Goal: Communication & Community: Answer question/provide support

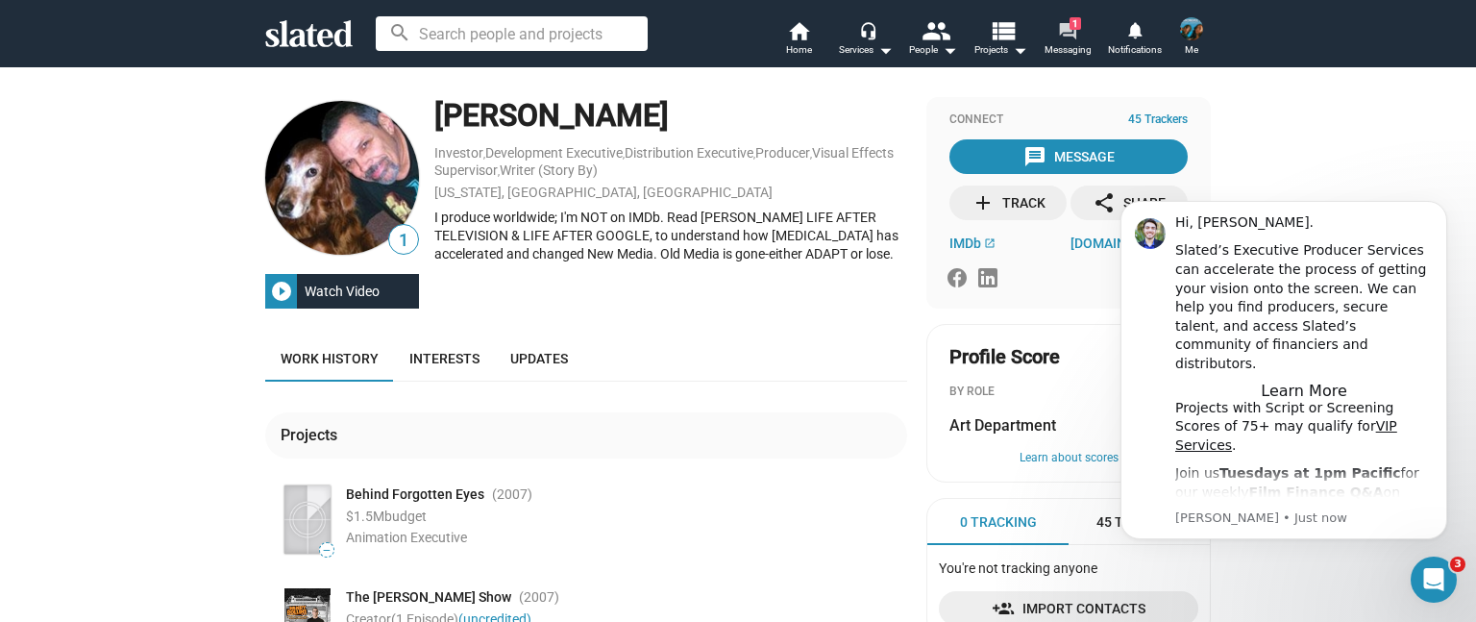
click at [1069, 45] on span "Messaging" at bounding box center [1068, 49] width 47 height 23
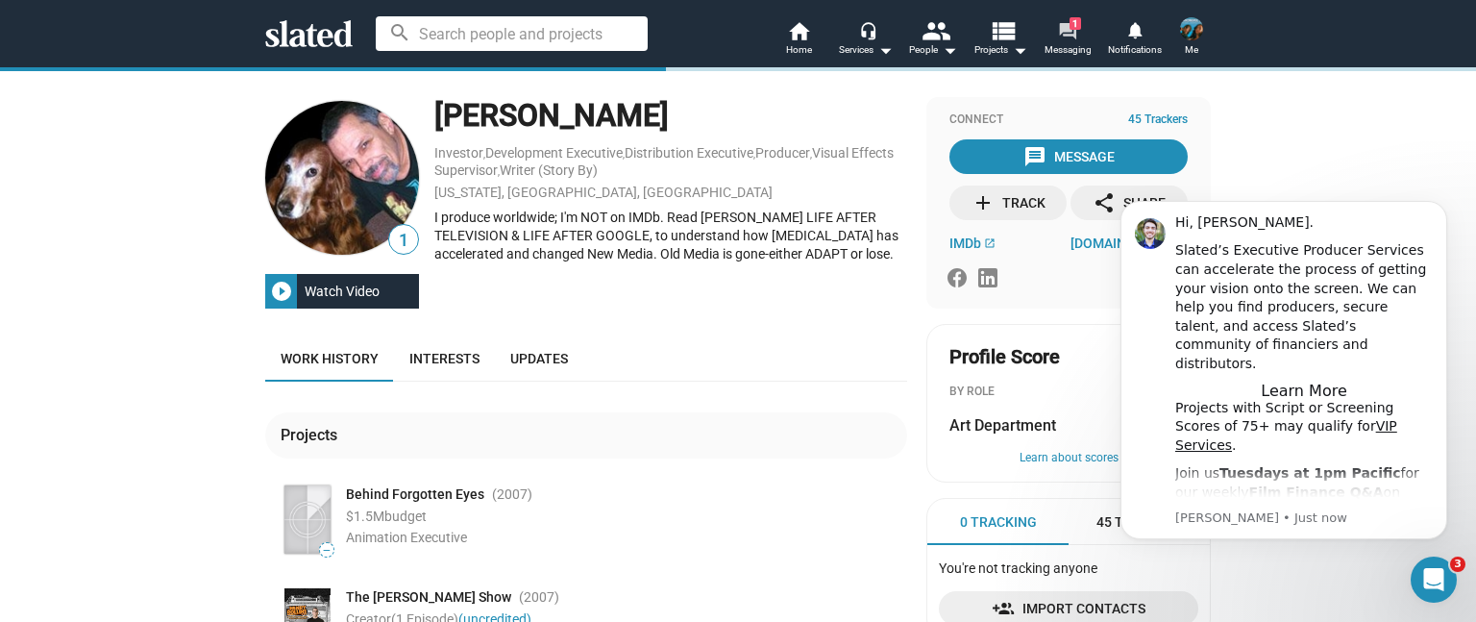
click at [1073, 36] on mat-icon "forum" at bounding box center [1067, 30] width 18 height 18
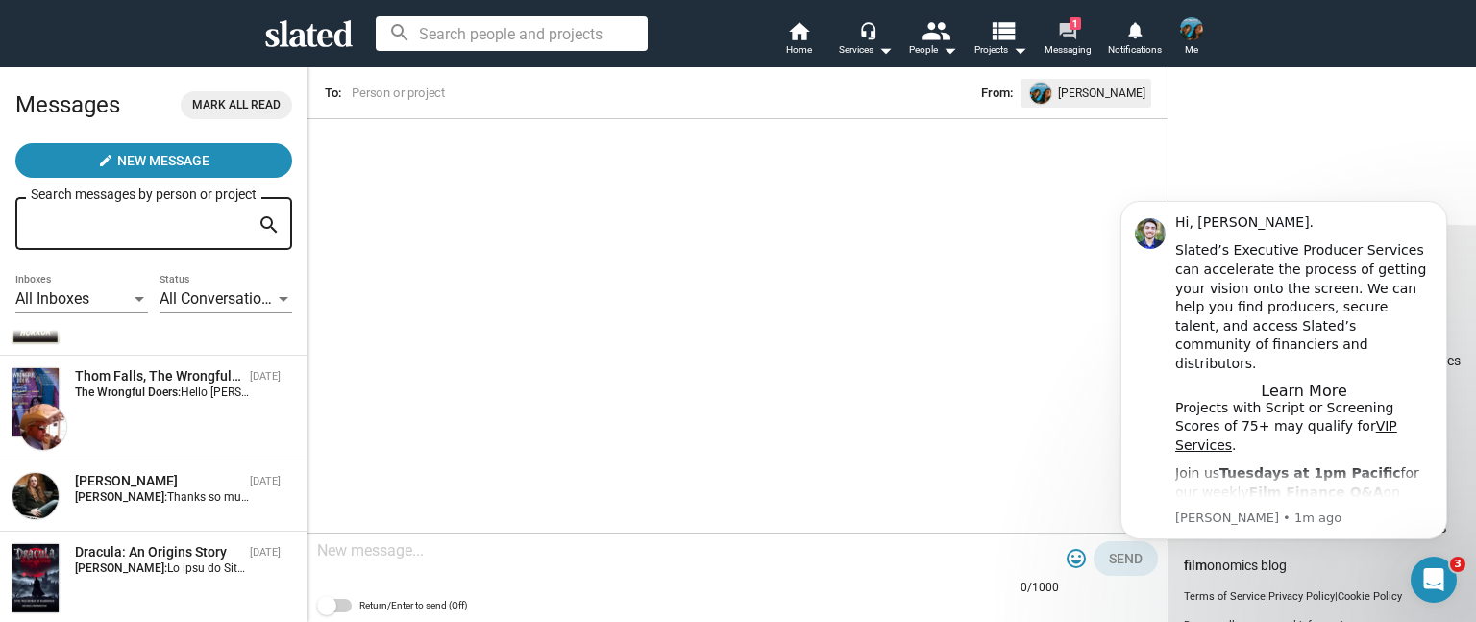
scroll to position [192, 0]
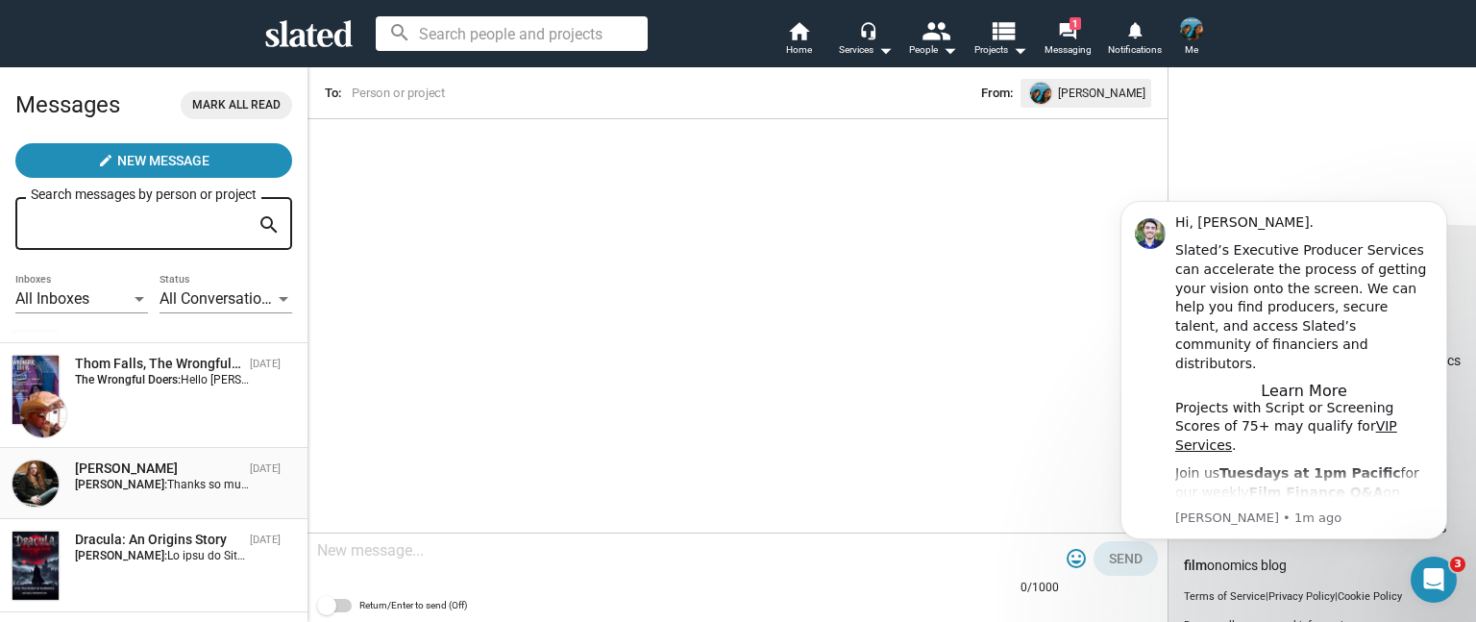
click at [177, 495] on div "[PERSON_NAME] [DATE] [PERSON_NAME]: Thanks so much [PERSON_NAME]. I look forwar…" at bounding box center [154, 483] width 285 height 48
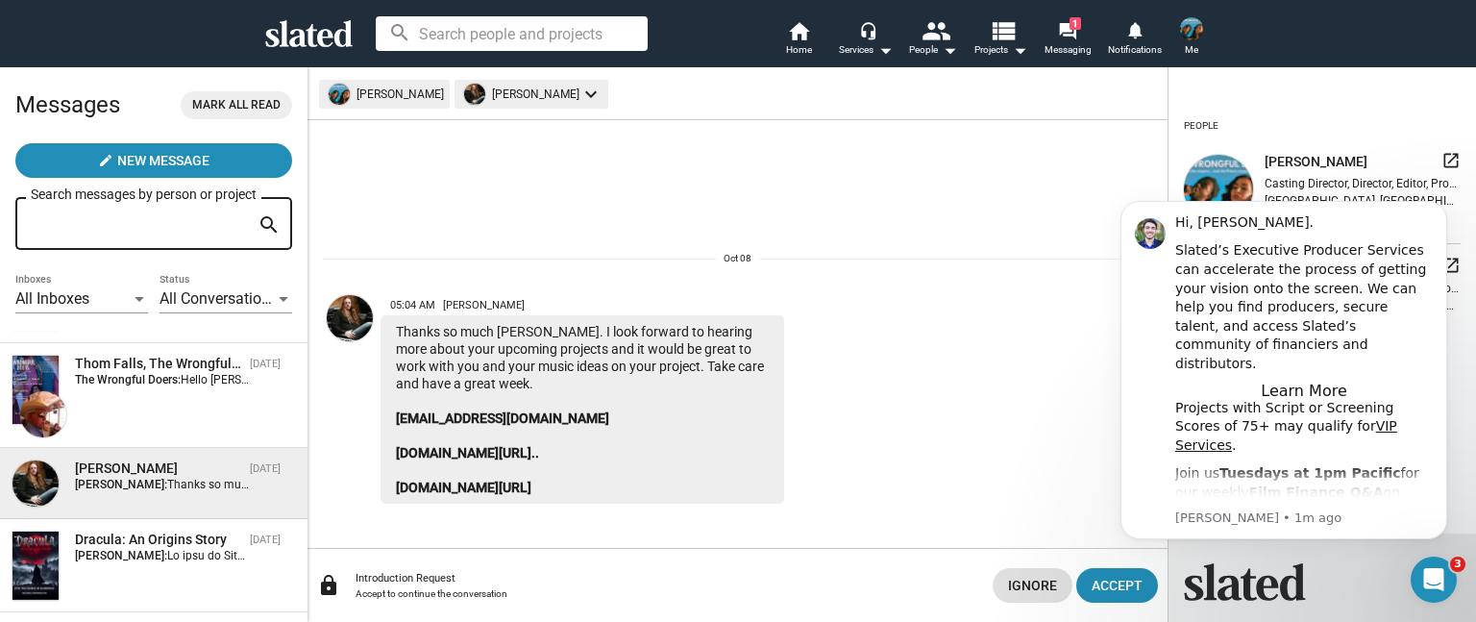
scroll to position [288, 0]
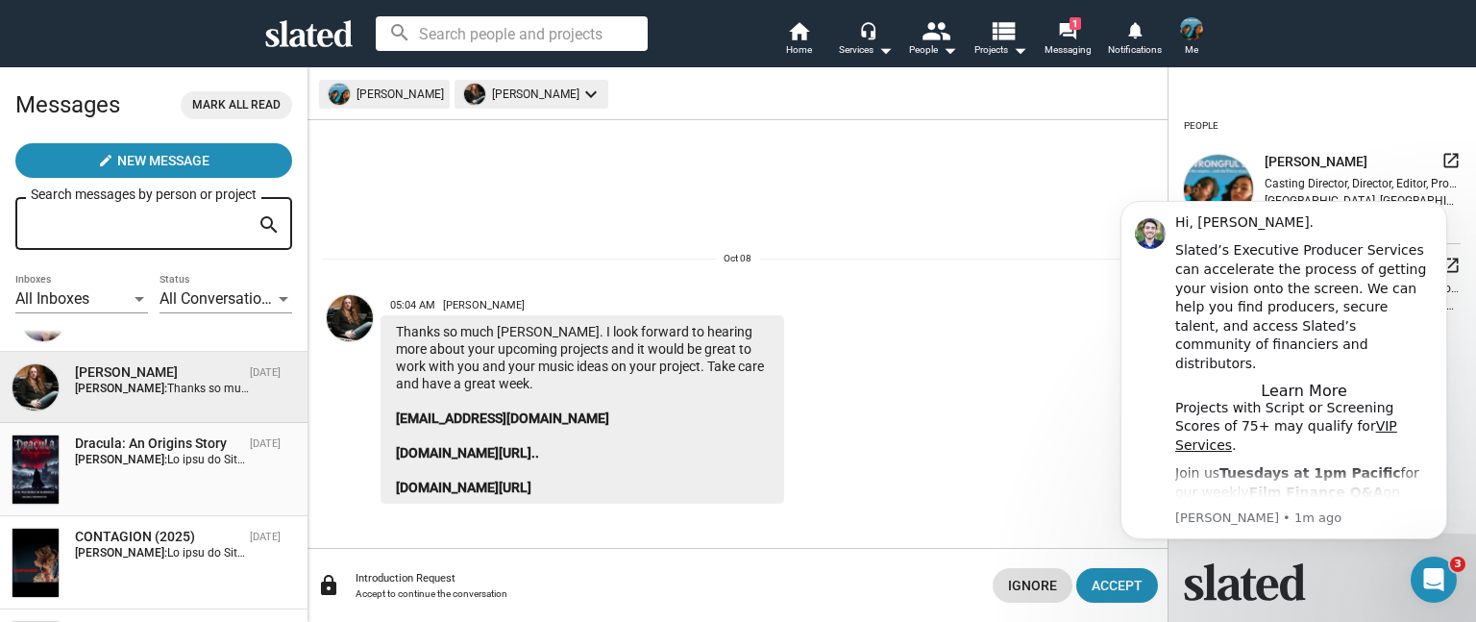
click at [180, 477] on div "Dracula: An Origins Story [DATE] [PERSON_NAME]:" at bounding box center [154, 469] width 285 height 70
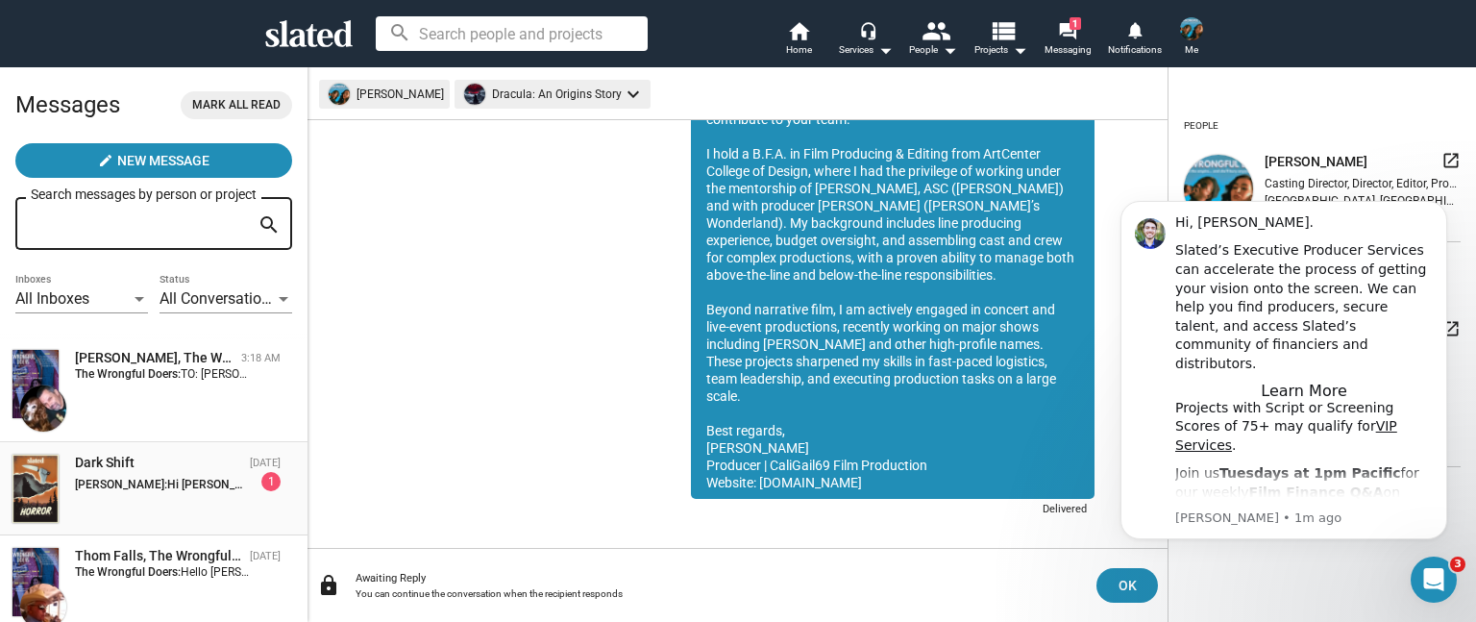
click at [168, 483] on span "Hi [PERSON_NAME], thank you for reaching out. I can send you the proof of conce…" at bounding box center [452, 484] width 571 height 13
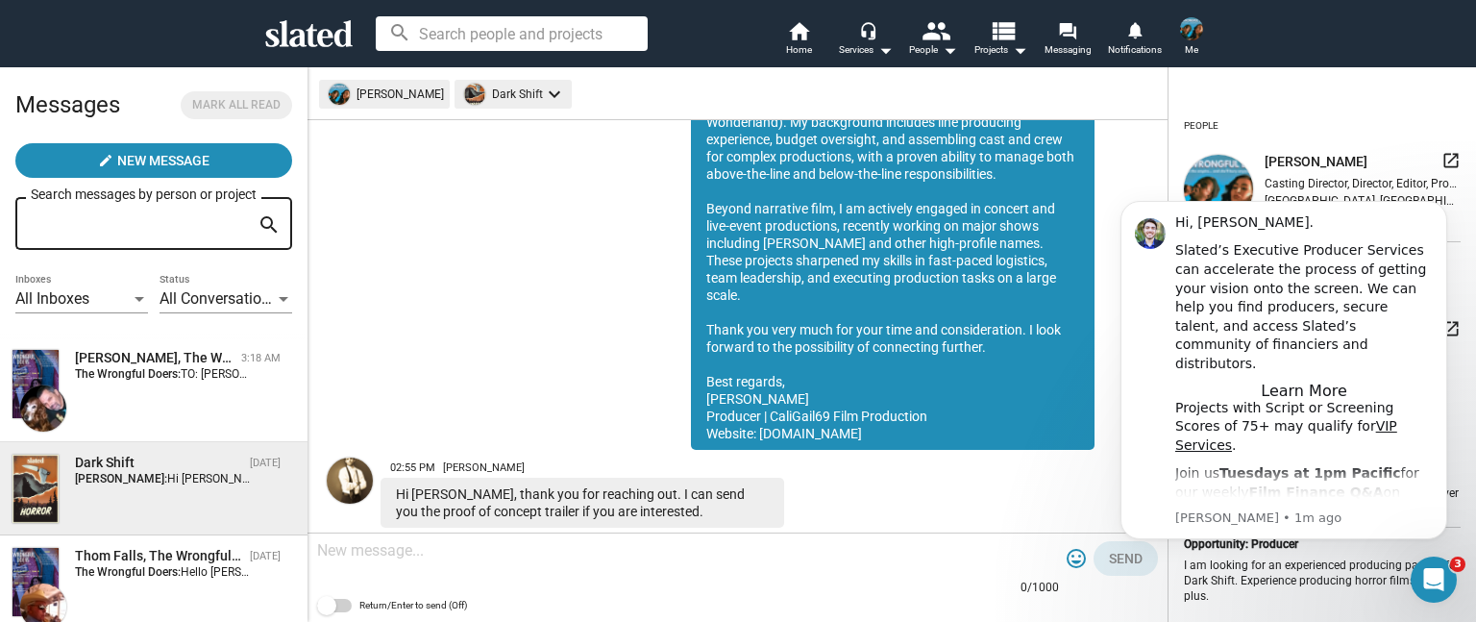
scroll to position [325, 0]
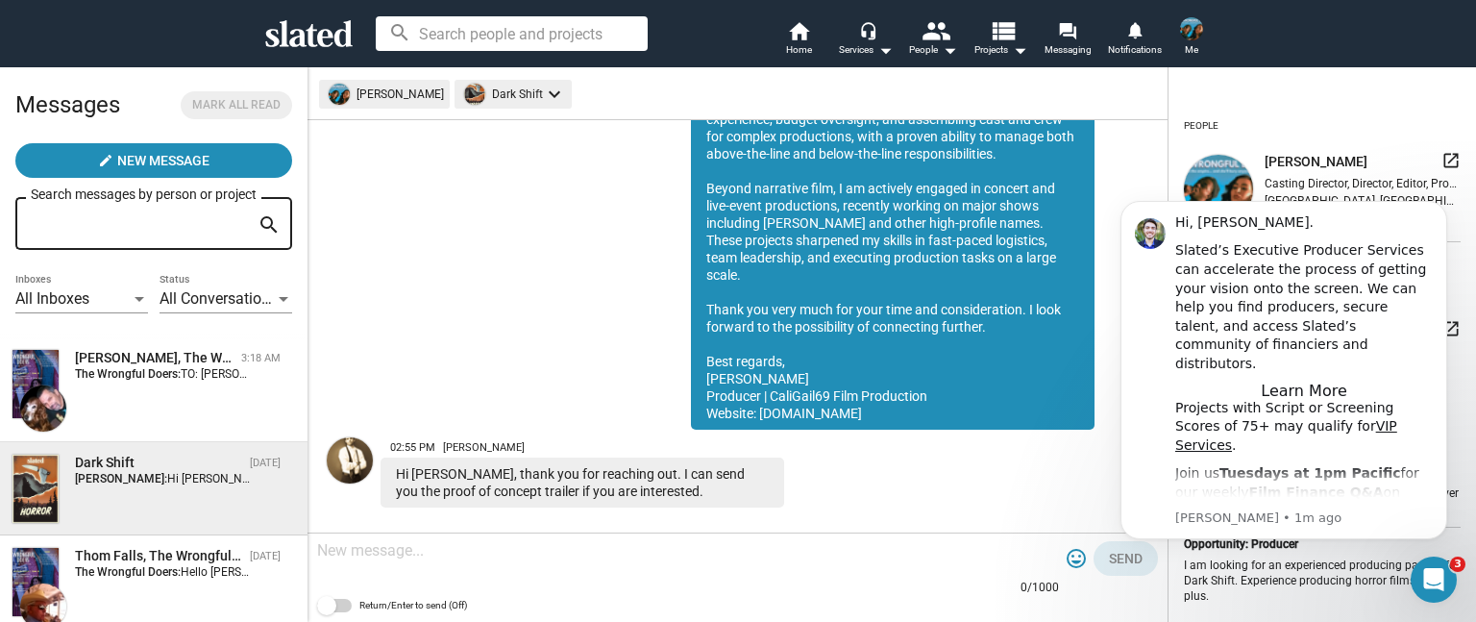
click at [482, 558] on textarea at bounding box center [688, 550] width 742 height 19
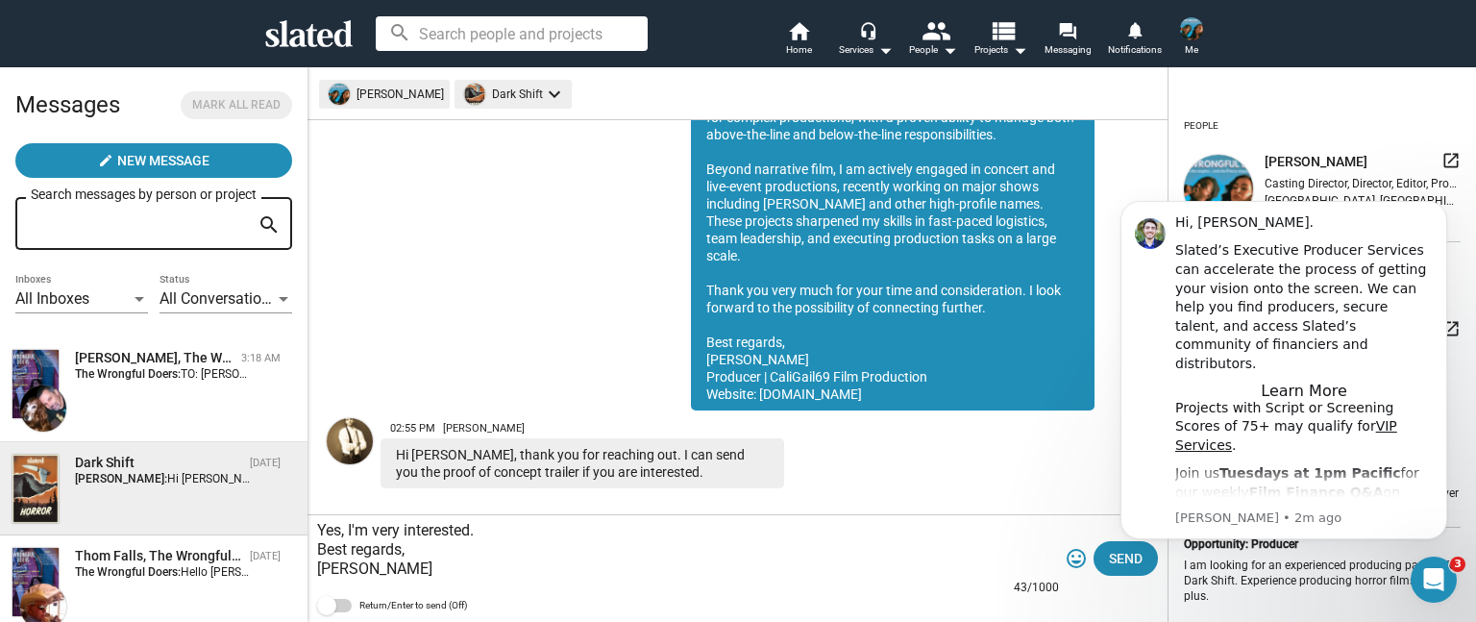
type textarea "Yes, I'm very interested. Best regards, [PERSON_NAME]"
click at [1109, 558] on body "Hi, [PERSON_NAME]. Slated’s Executive Producer Services can accelerate the proc…" at bounding box center [1284, 395] width 369 height 420
click at [161, 381] on strong "The Wrongful Doers:" at bounding box center [128, 373] width 106 height 13
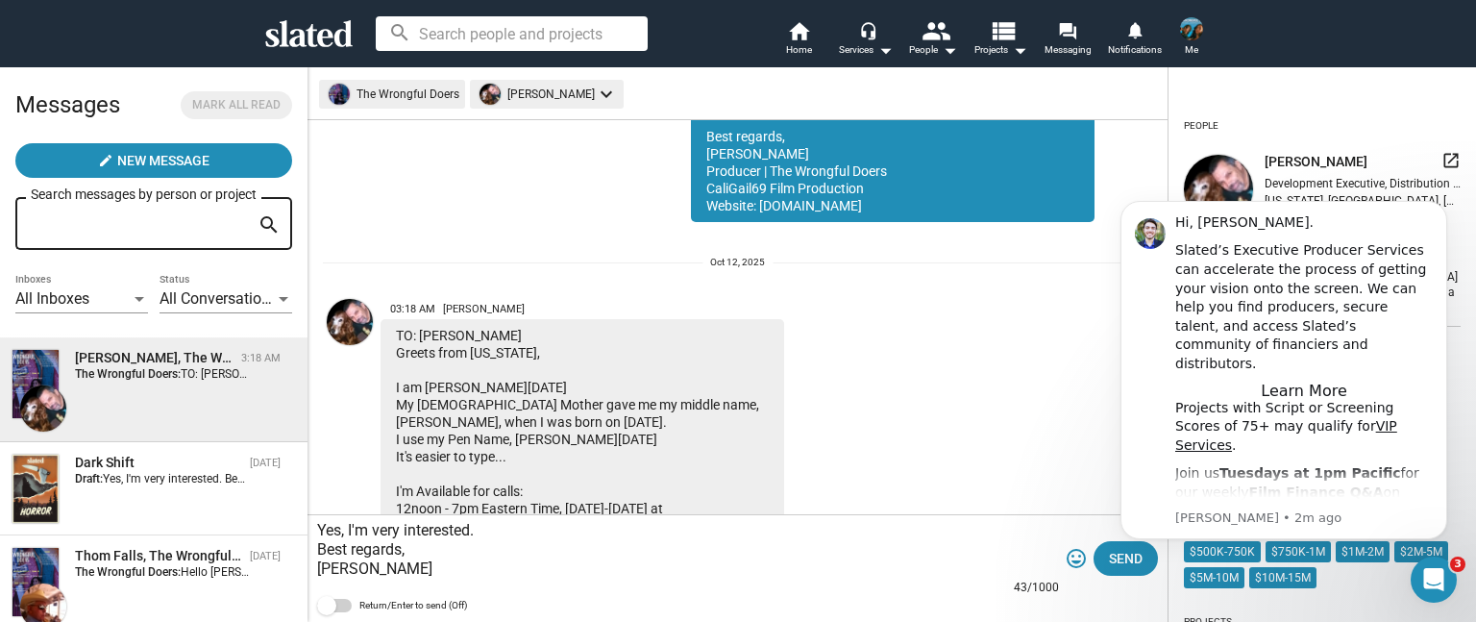
click at [133, 367] on div "[PERSON_NAME], The Wrongful Doers" at bounding box center [154, 358] width 159 height 18
drag, startPoint x: 392, startPoint y: 576, endPoint x: 300, endPoint y: 510, distance: 113.1
click at [300, 510] on div "Messages [PERSON_NAME] all read create New Message Search messages by person or…" at bounding box center [738, 344] width 1476 height 556
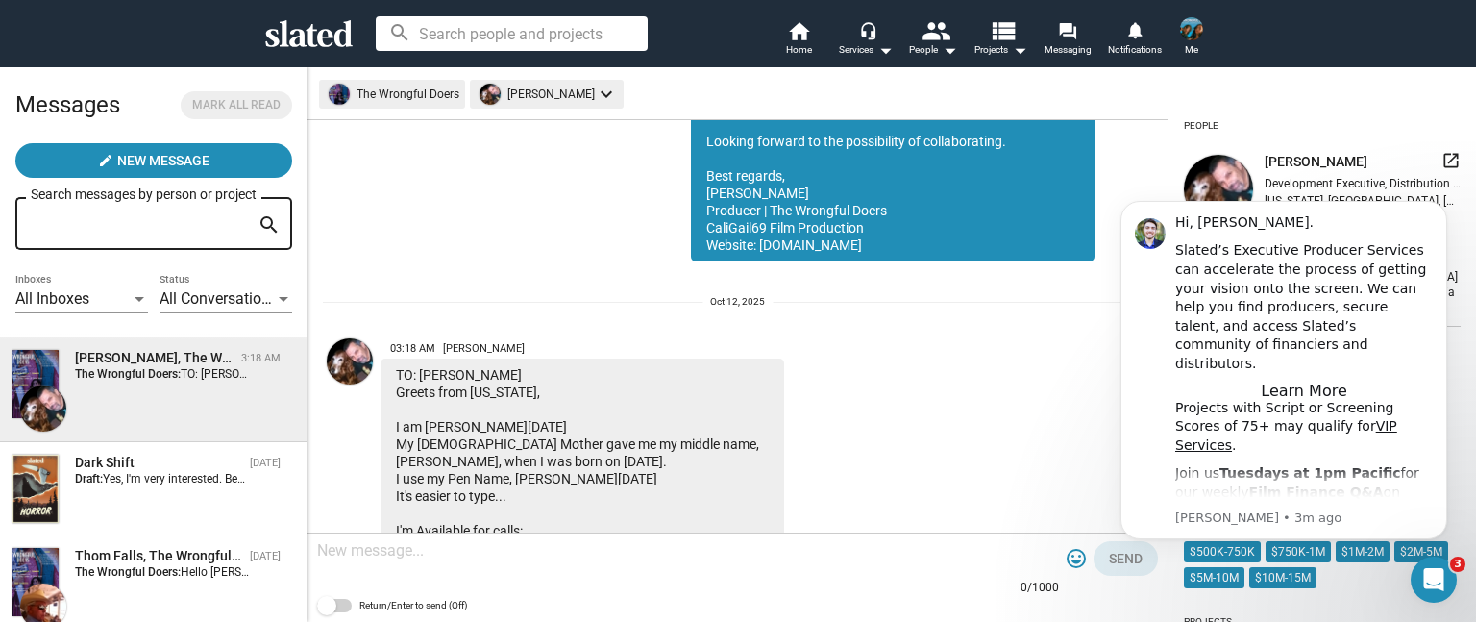
scroll to position [375, 0]
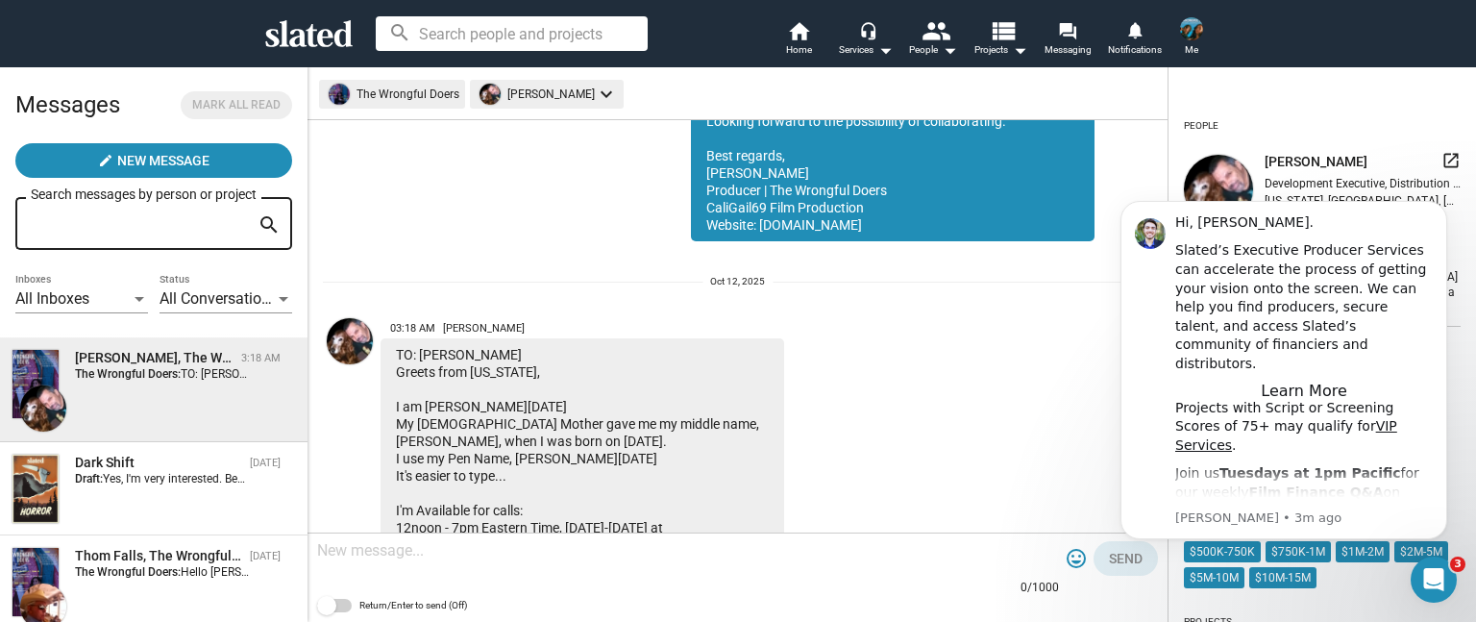
click at [1103, 282] on body "Hi, [PERSON_NAME]. Slated’s Executive Producer Services can accelerate the proc…" at bounding box center [1284, 395] width 369 height 420
click at [1442, 207] on icon "Dismiss notification" at bounding box center [1442, 206] width 11 height 11
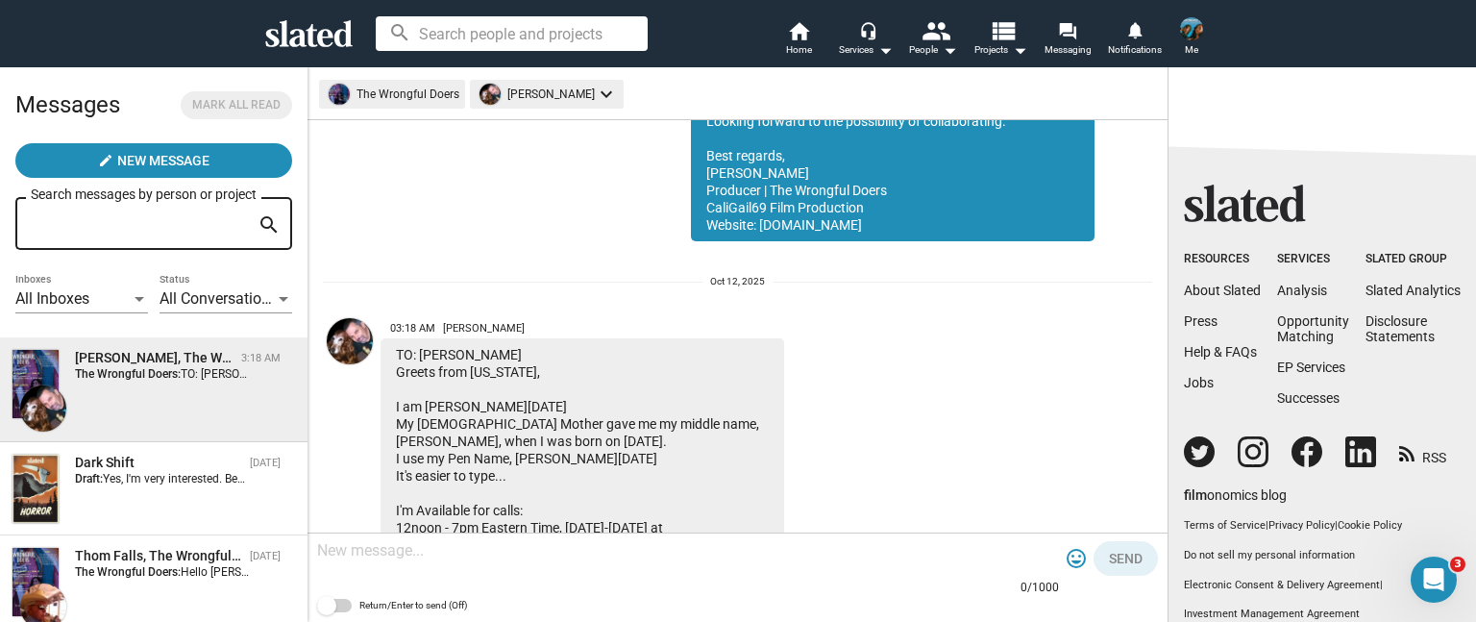
scroll to position [1182, 0]
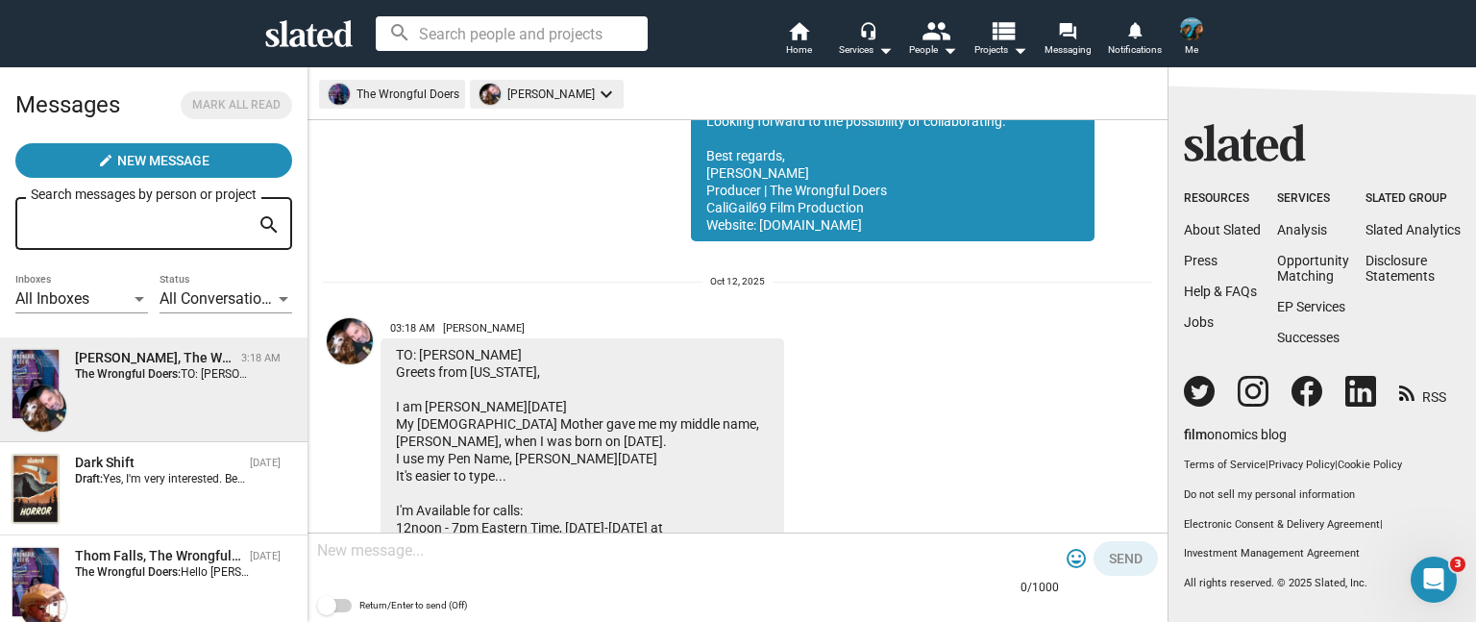
click at [1196, 32] on img at bounding box center [1191, 28] width 23 height 23
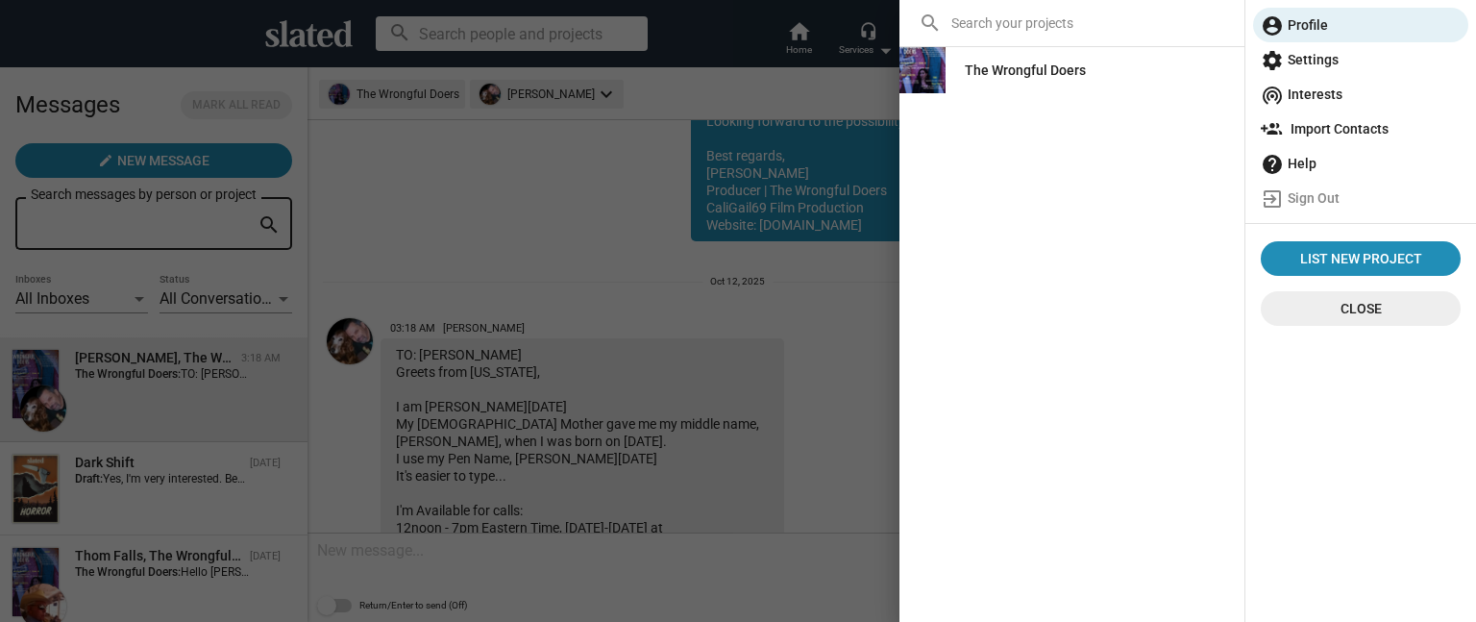
click at [931, 87] on img at bounding box center [923, 70] width 46 height 46
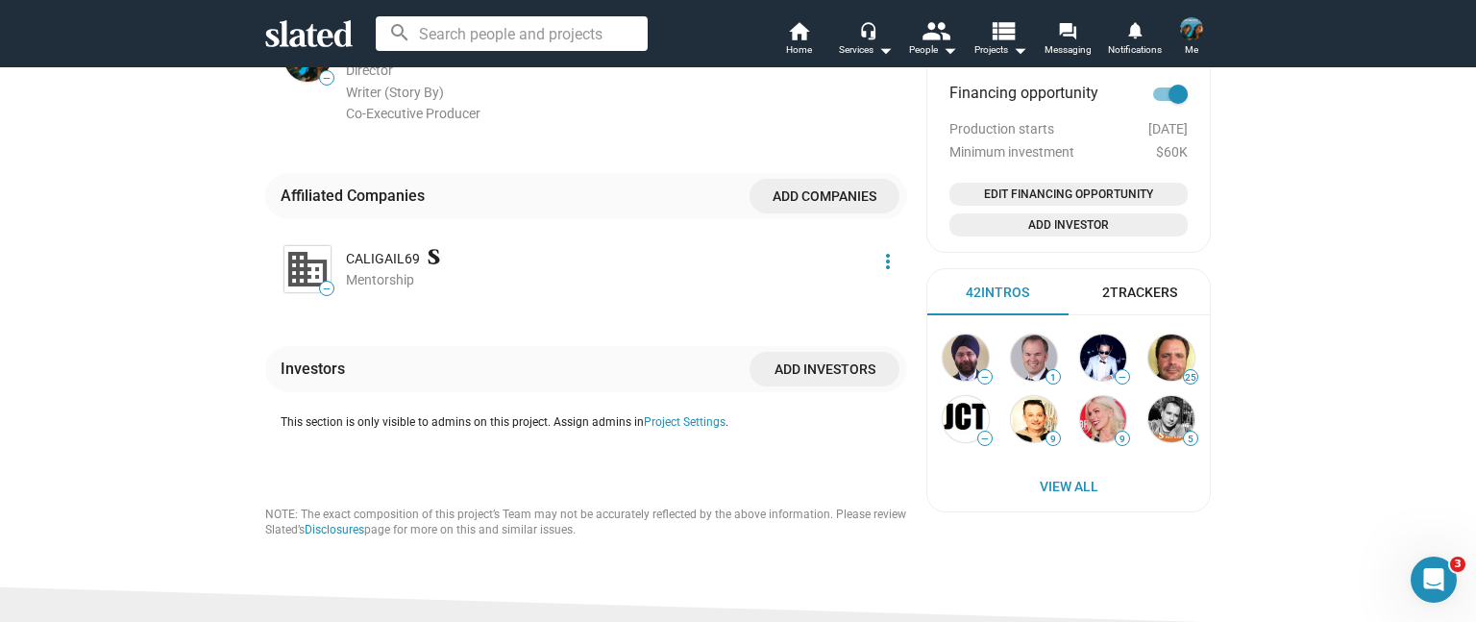
scroll to position [1250, 0]
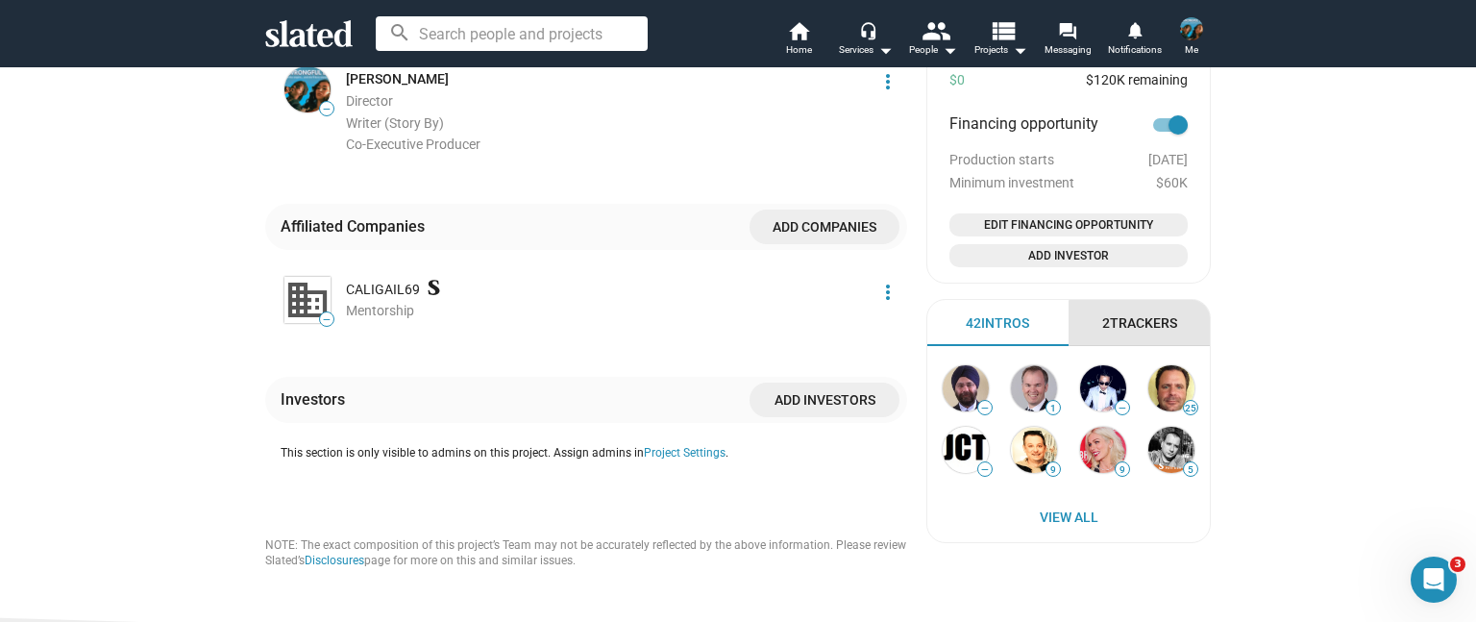
click at [1139, 326] on div "2 Trackers" at bounding box center [1140, 323] width 75 height 18
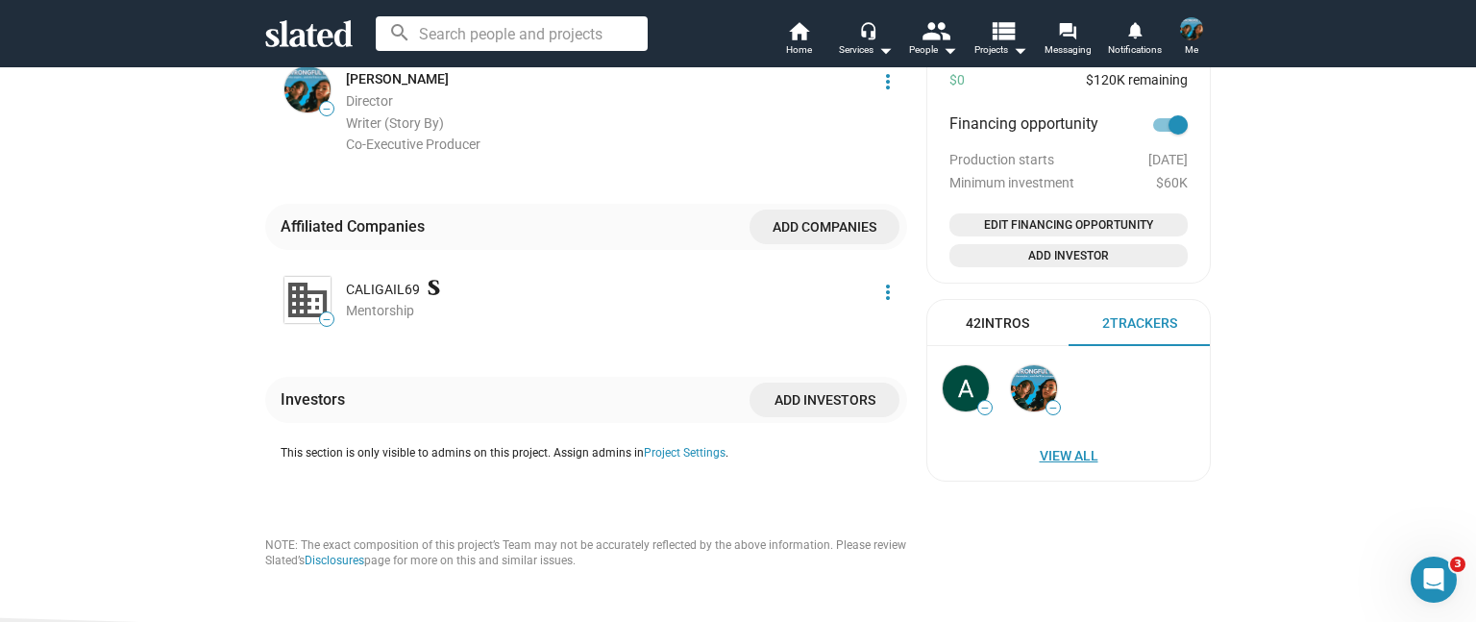
click at [1045, 464] on span "View All" at bounding box center [1069, 455] width 244 height 35
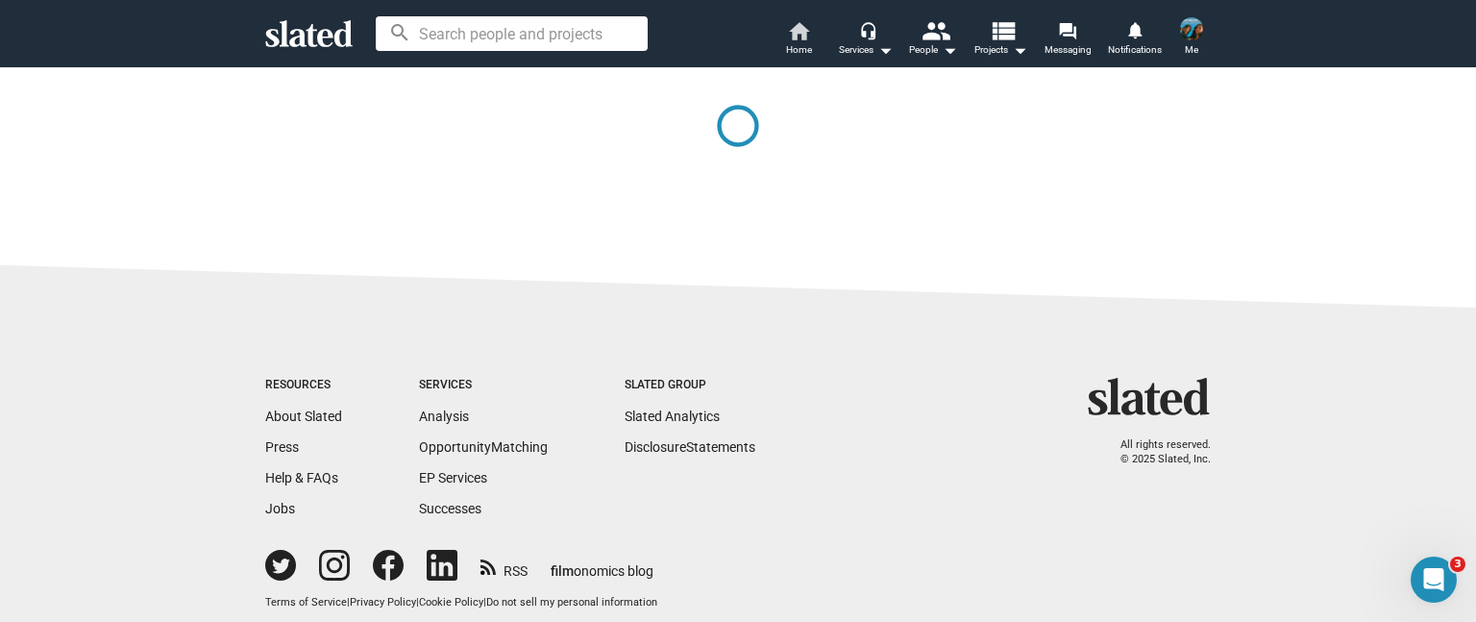
click at [802, 38] on span "Home" at bounding box center [799, 49] width 26 height 23
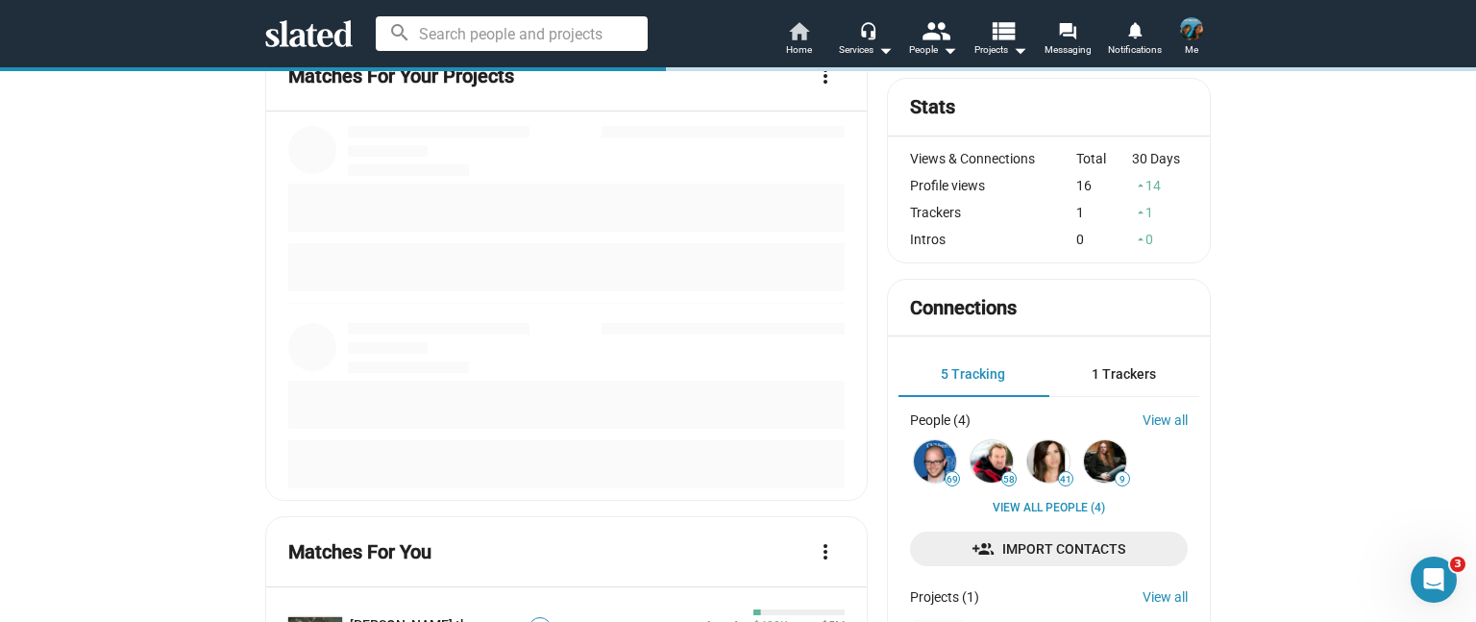
scroll to position [384, 0]
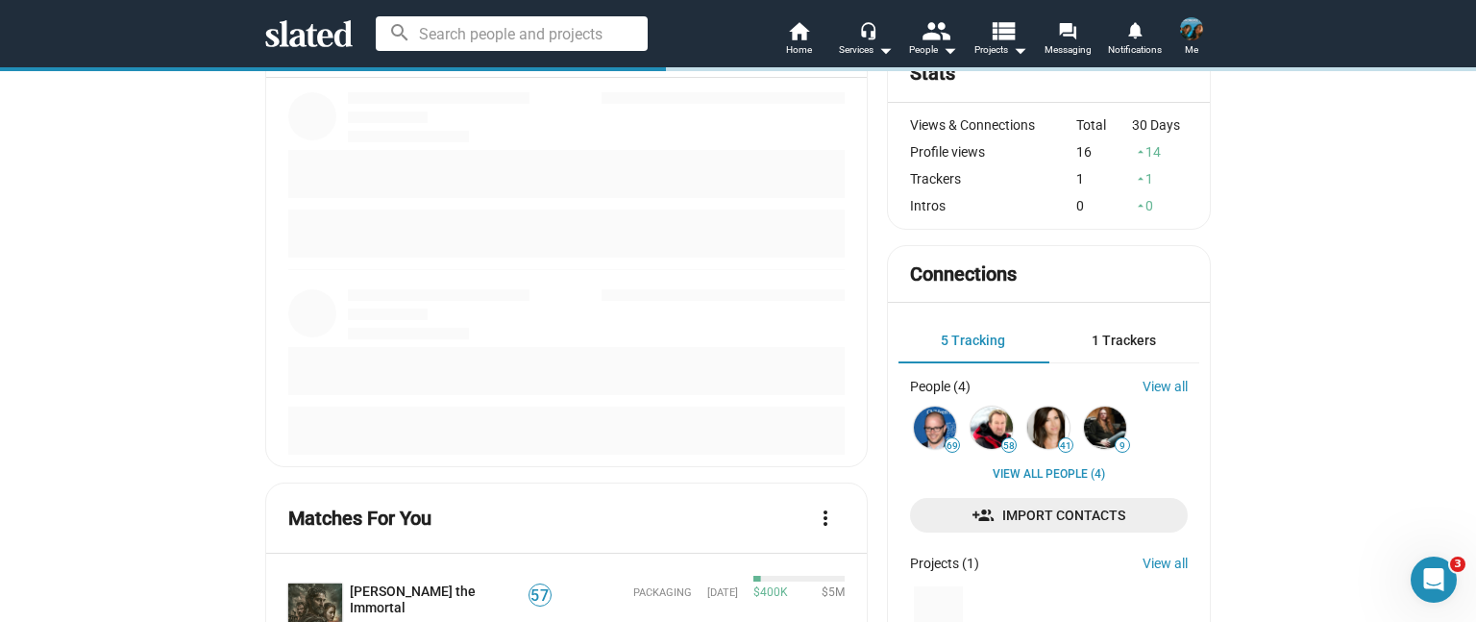
click at [1010, 495] on div "View all People (4) Import Contacts" at bounding box center [1049, 499] width 278 height 65
click at [1010, 479] on link "View all People (4)" at bounding box center [1049, 474] width 112 height 15
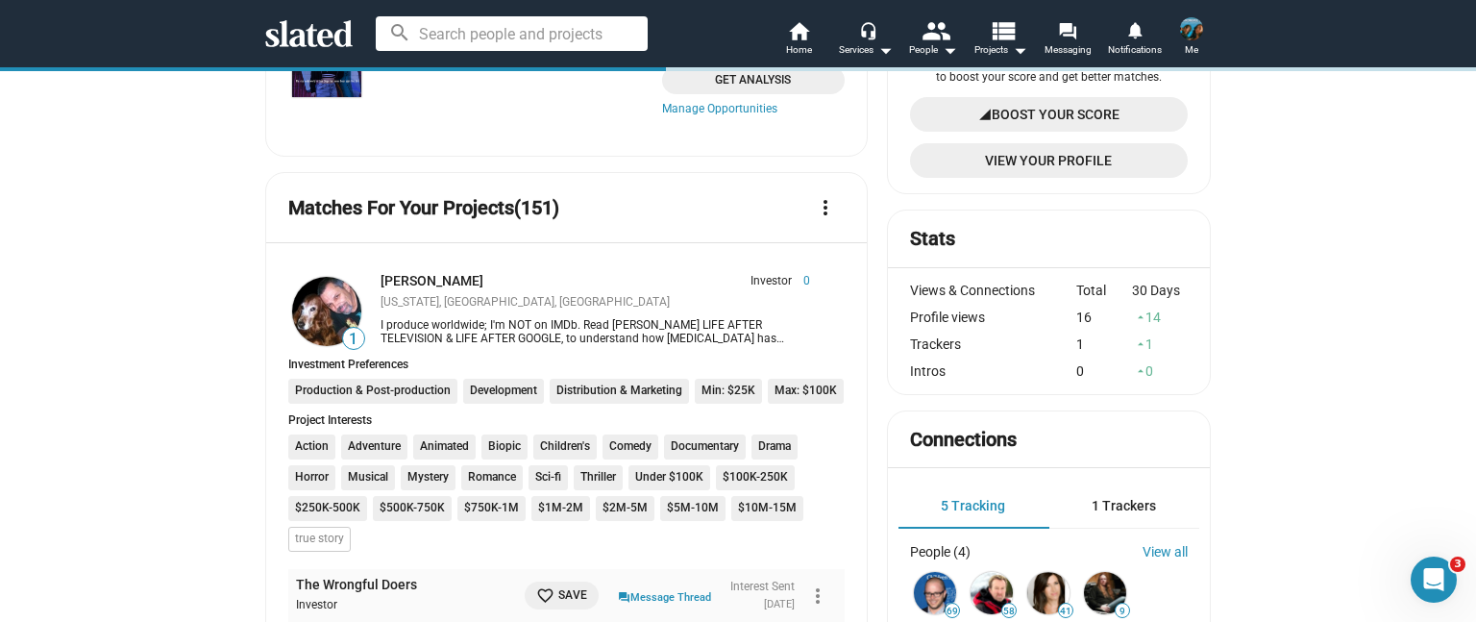
scroll to position [314, 0]
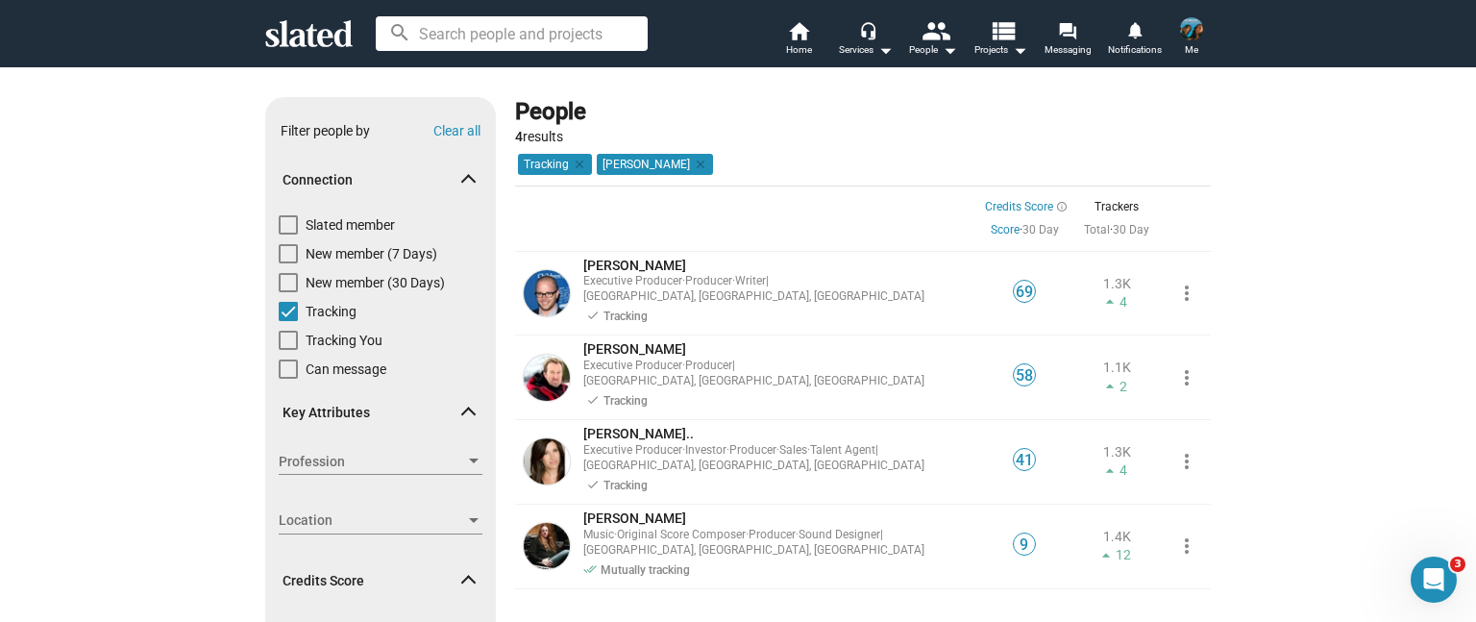
click at [1187, 36] on img at bounding box center [1191, 28] width 23 height 23
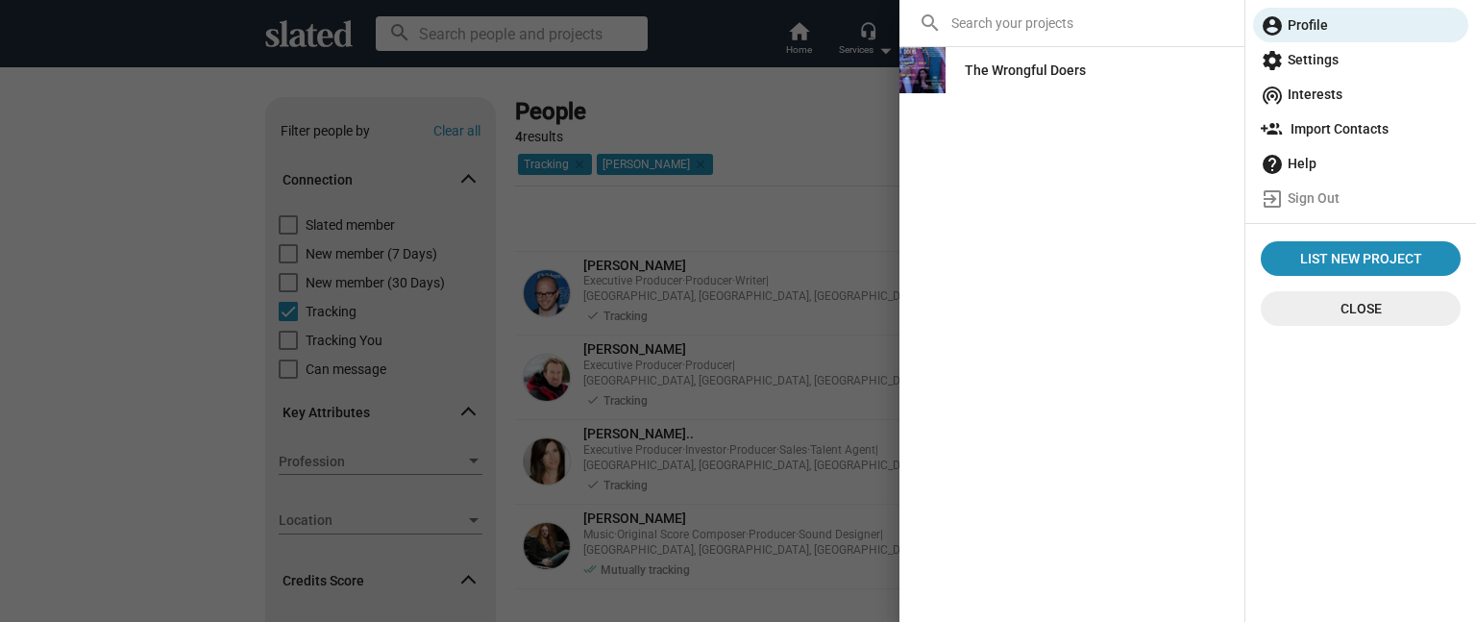
click at [987, 67] on div "The Wrongful Doers" at bounding box center [1025, 70] width 121 height 35
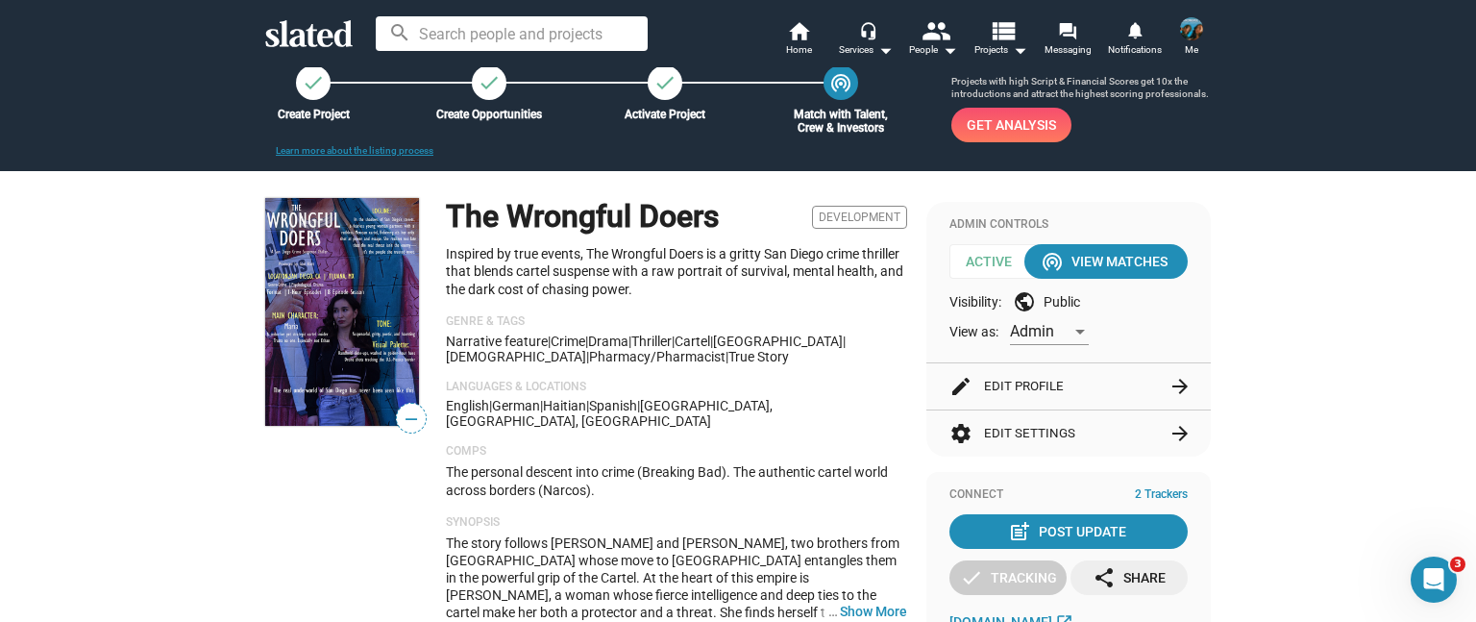
scroll to position [96, 0]
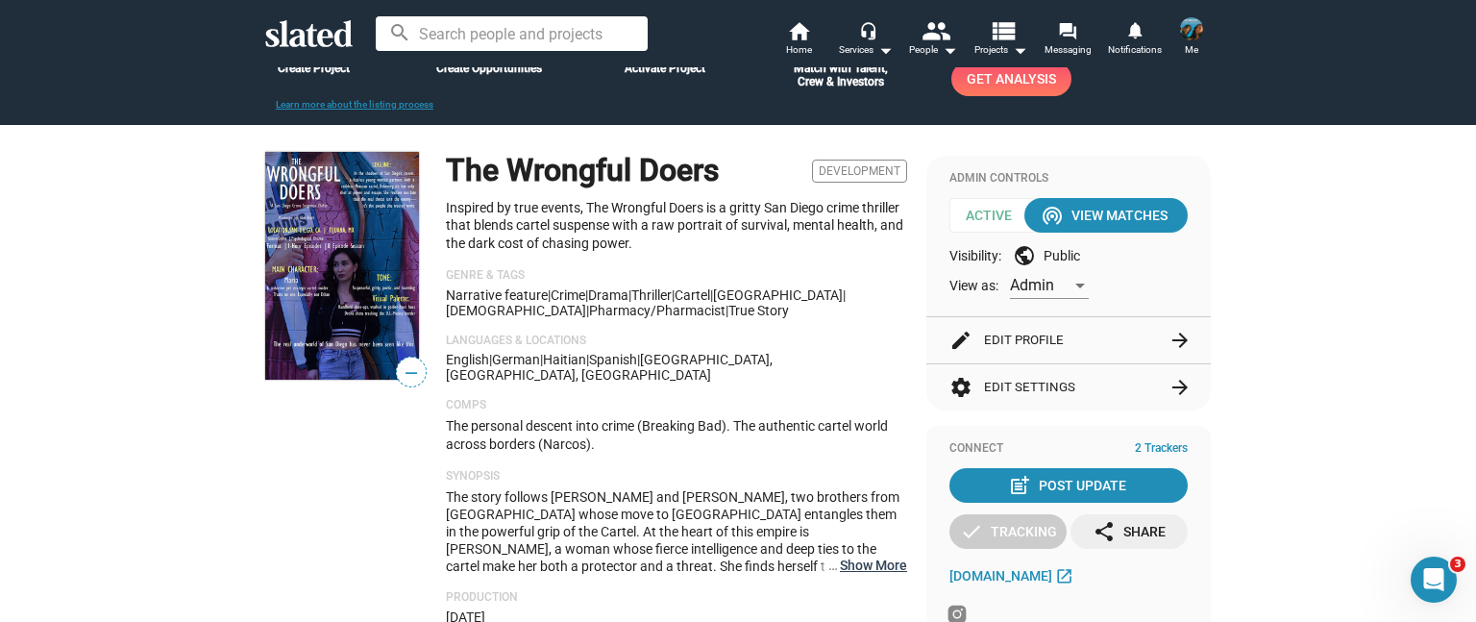
click at [857, 557] on button "… Show More" at bounding box center [873, 565] width 67 height 17
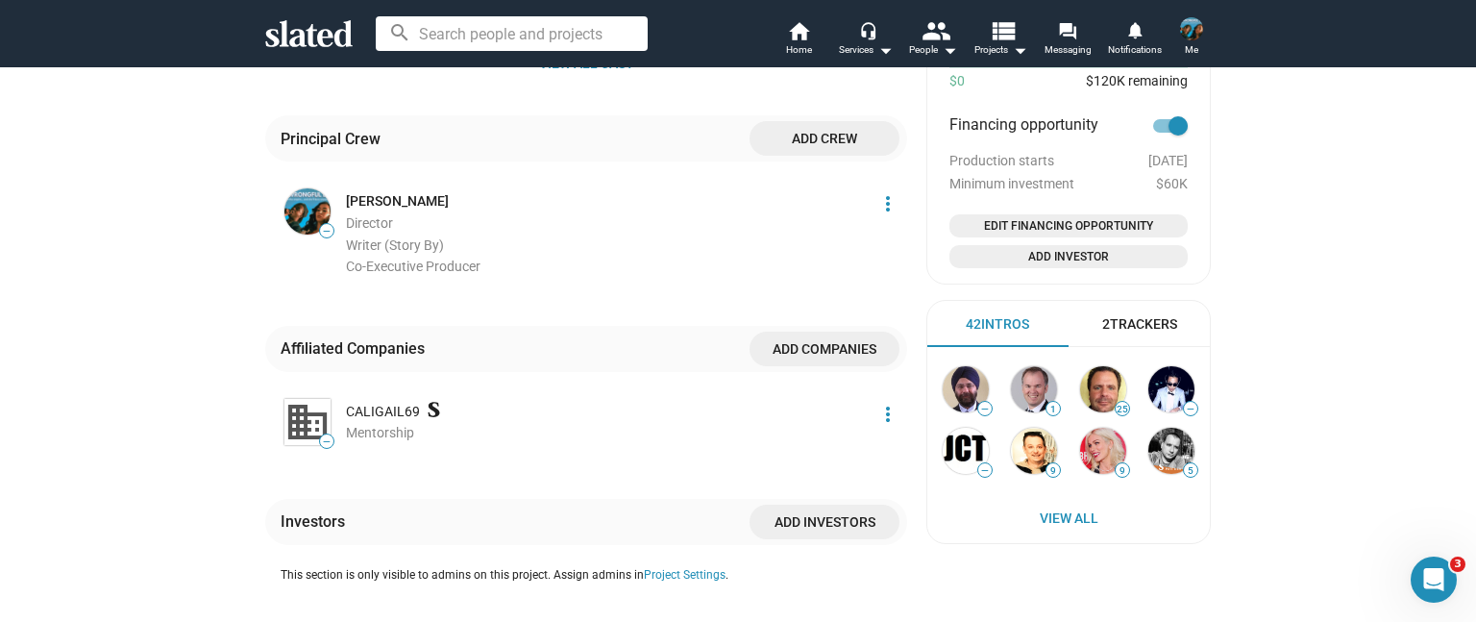
scroll to position [1250, 0]
click at [1119, 315] on div "2 Trackers" at bounding box center [1140, 323] width 75 height 18
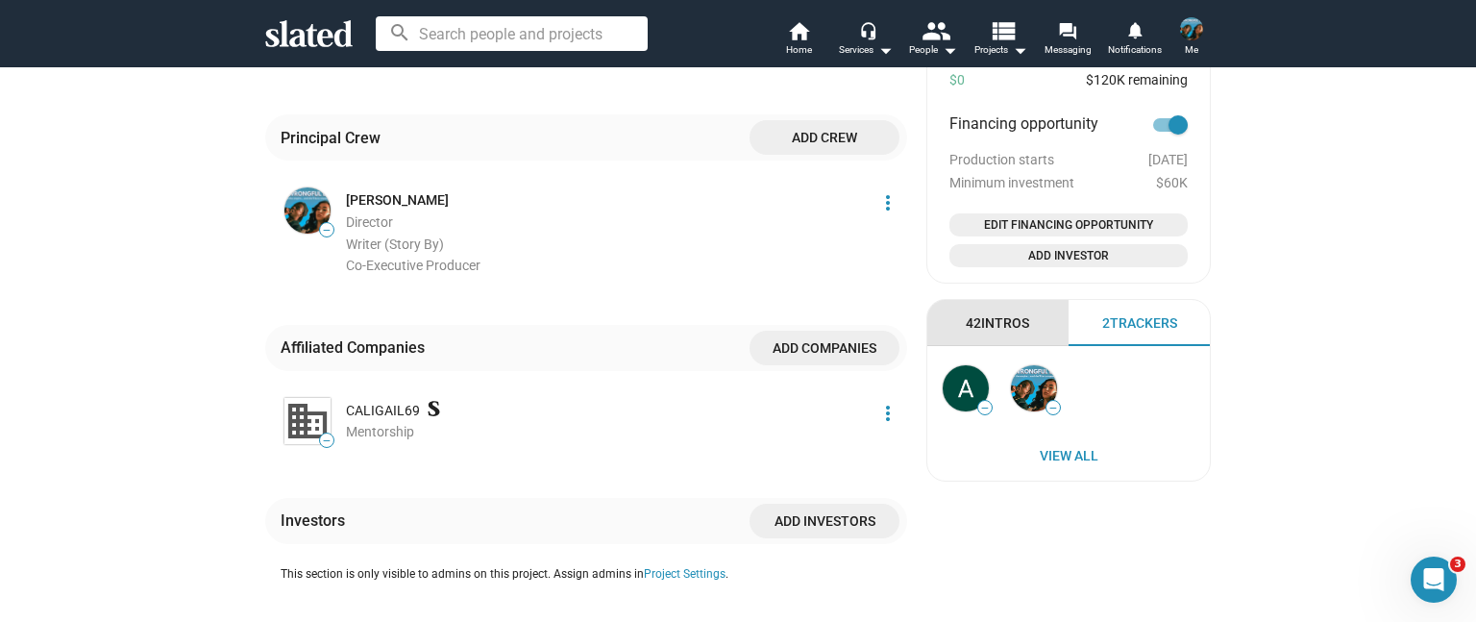
click at [1004, 318] on div "42 Intros" at bounding box center [997, 323] width 63 height 18
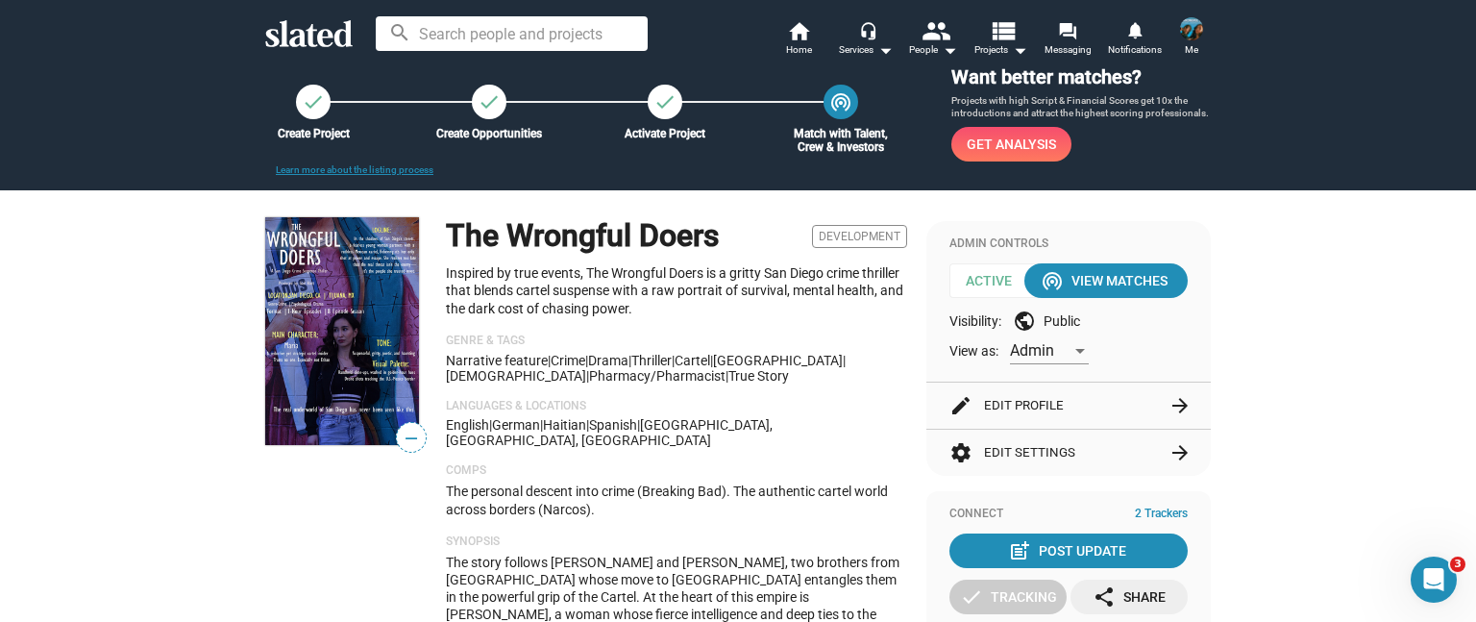
scroll to position [0, 0]
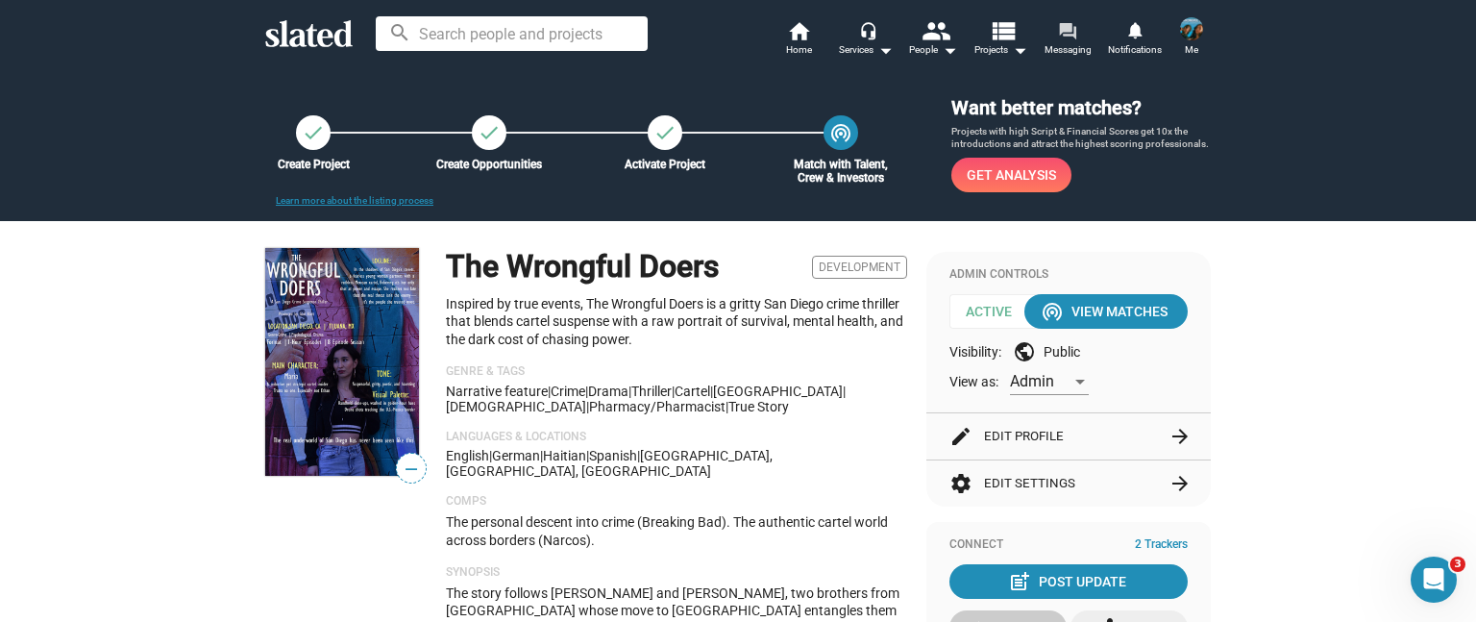
click at [1065, 39] on mat-icon "forum" at bounding box center [1067, 30] width 18 height 18
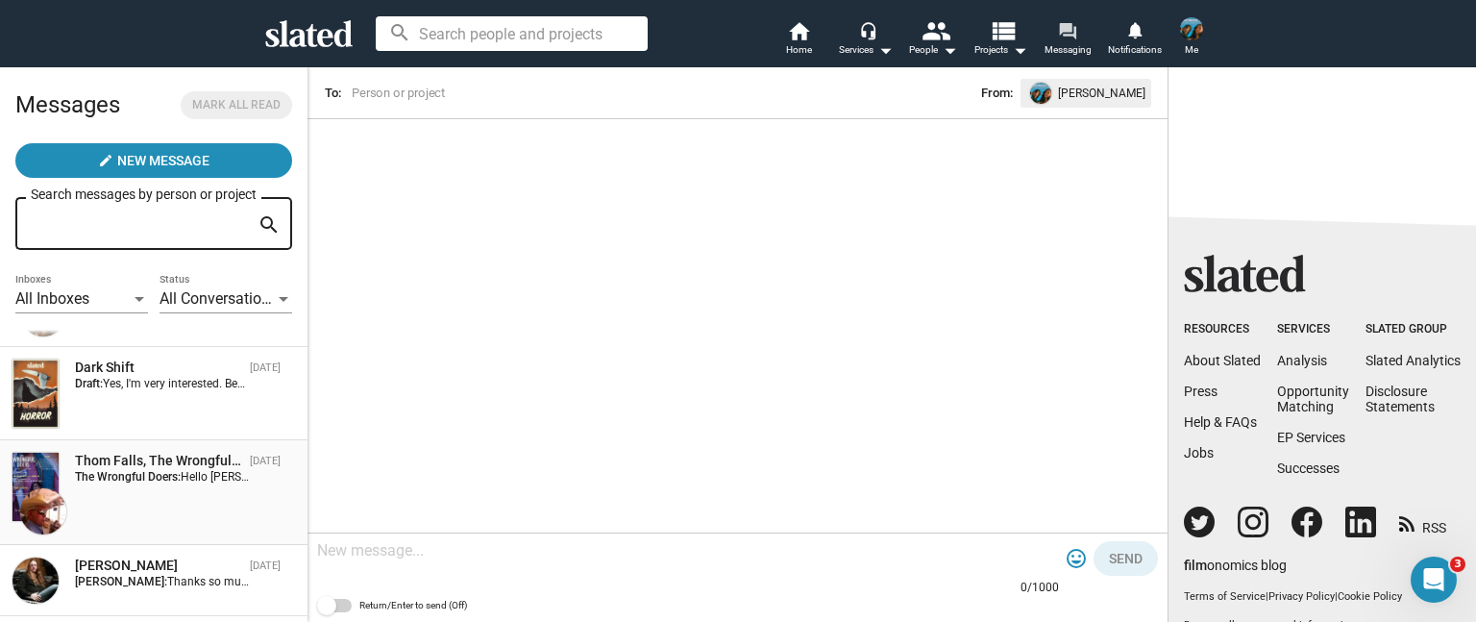
scroll to position [96, 0]
click at [169, 393] on div "Dark Shift [DATE] Draft: Yes, I'm very interested. Best regards, [PERSON_NAME]" at bounding box center [154, 393] width 285 height 70
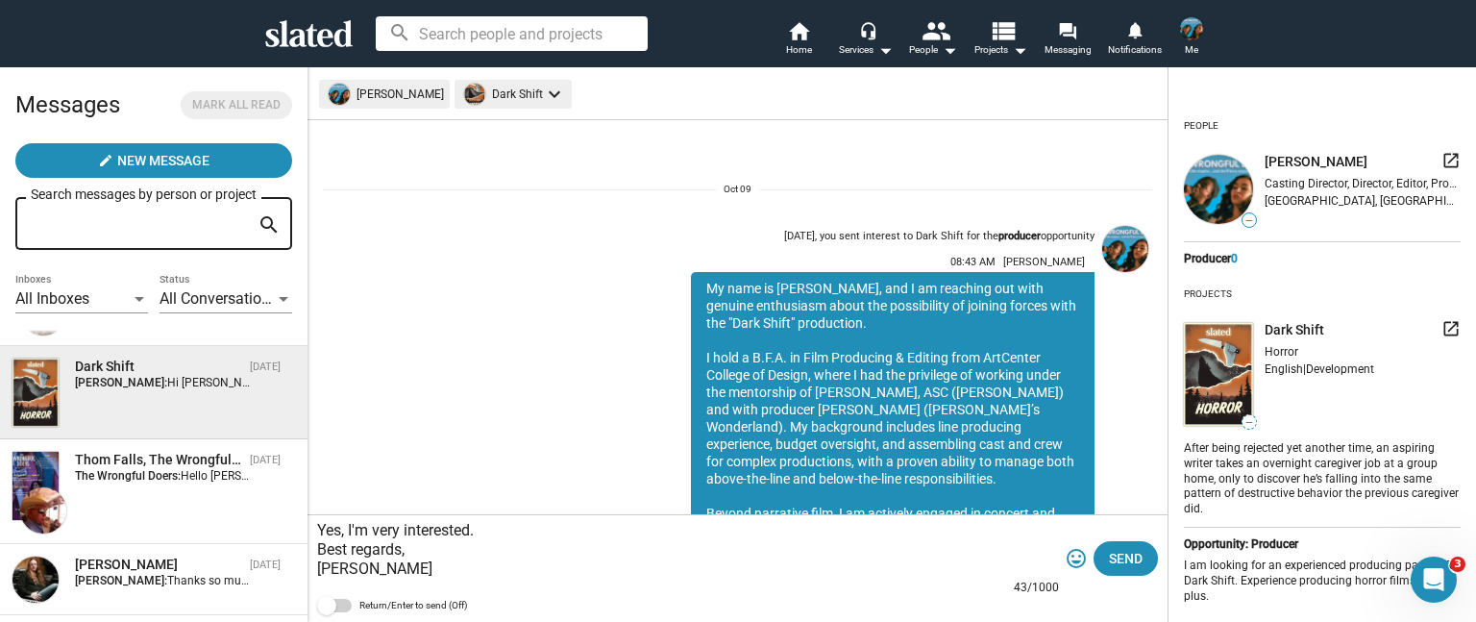
scroll to position [344, 0]
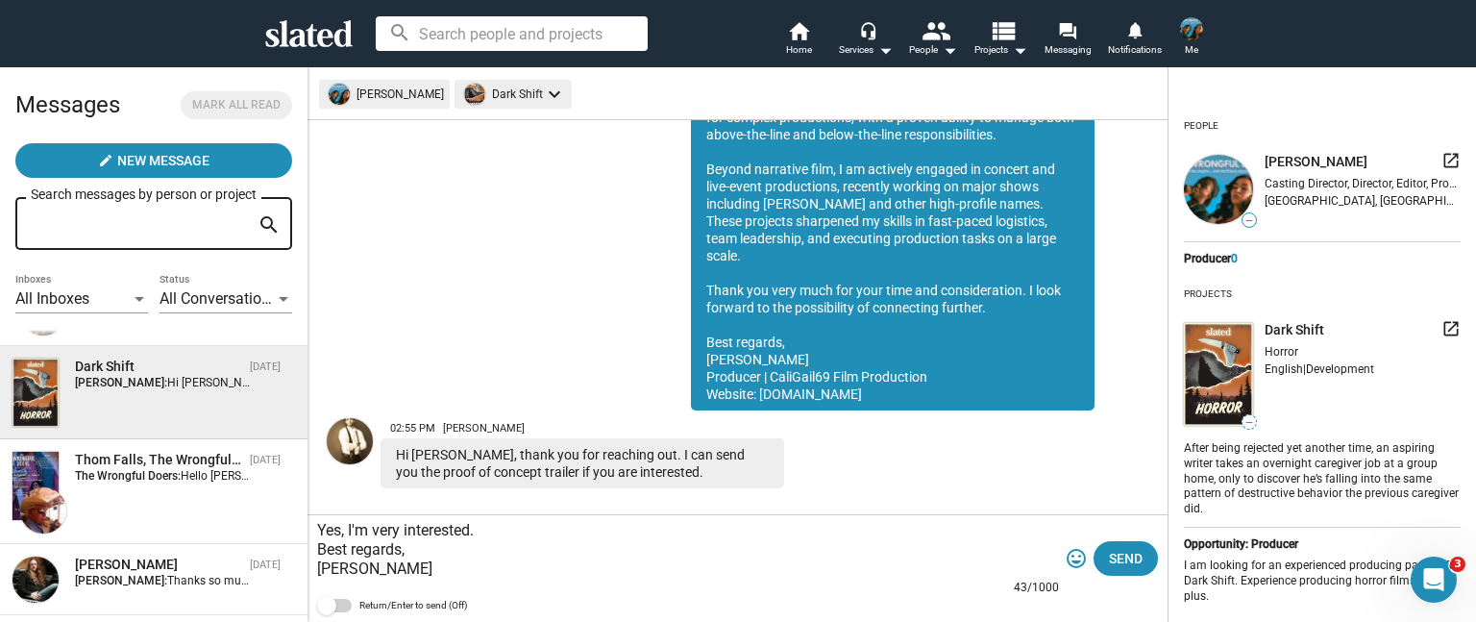
click at [354, 418] on img at bounding box center [350, 441] width 46 height 46
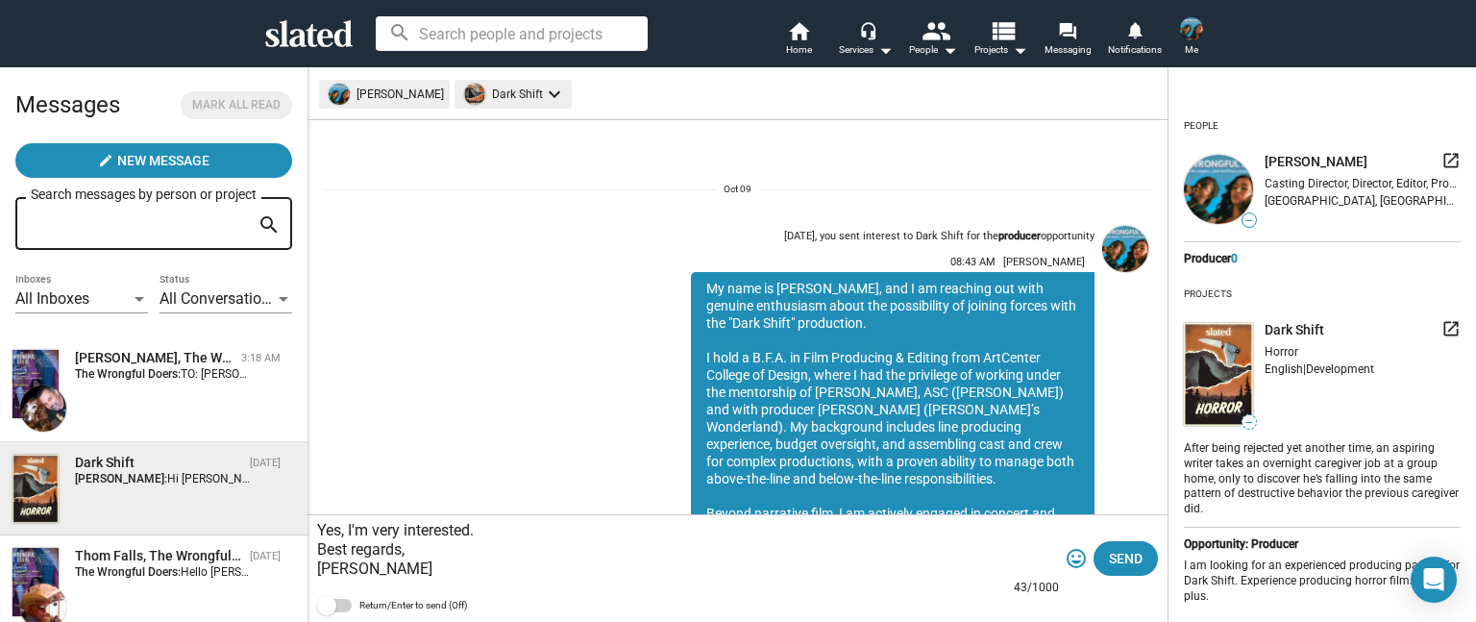
scroll to position [344, 0]
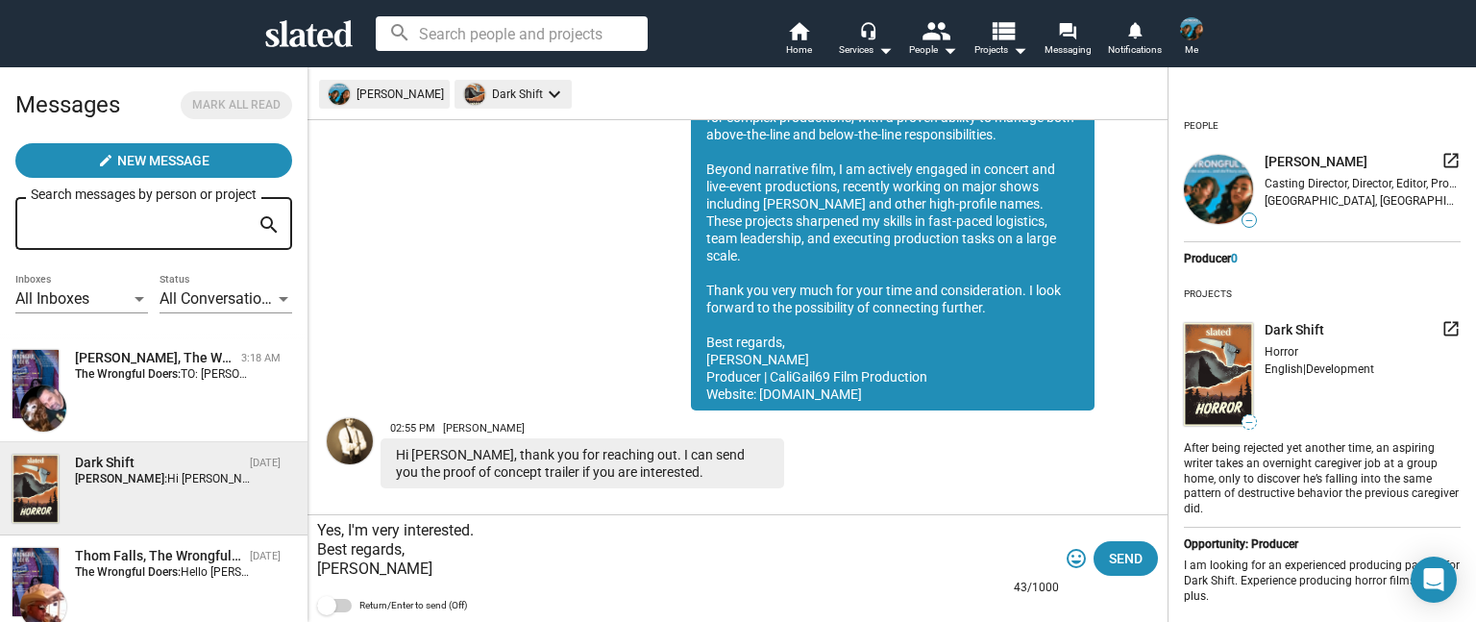
click at [48, 471] on img at bounding box center [35, 489] width 46 height 68
